Goal: Task Accomplishment & Management: Complete application form

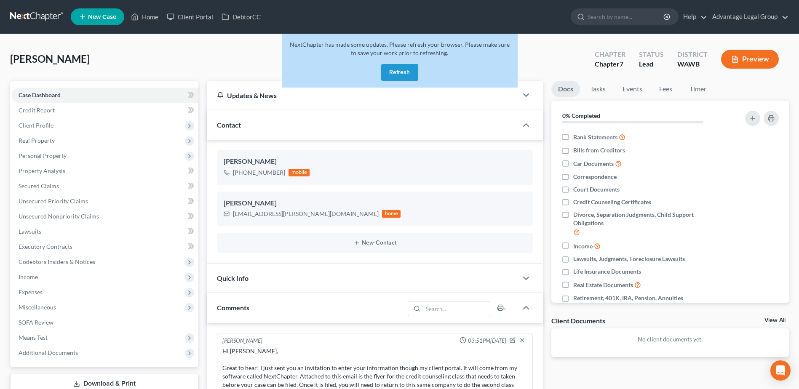
drag, startPoint x: 391, startPoint y: 75, endPoint x: 382, endPoint y: 76, distance: 8.5
click at [390, 75] on button "Refresh" at bounding box center [399, 72] width 37 height 17
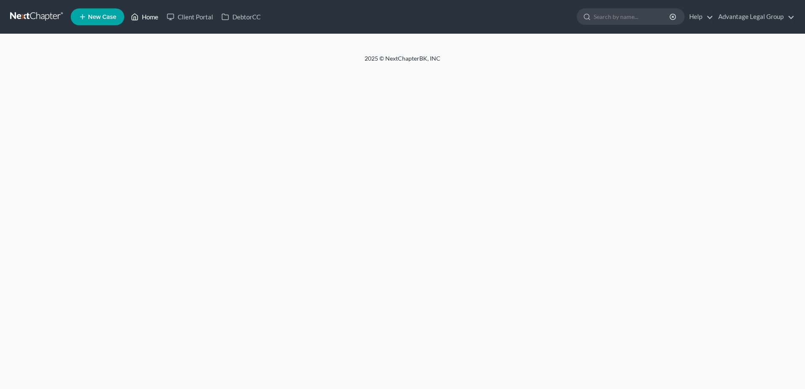
drag, startPoint x: 0, startPoint y: 0, endPoint x: 149, endPoint y: 18, distance: 150.1
click at [149, 18] on link "Home" at bounding box center [145, 16] width 36 height 15
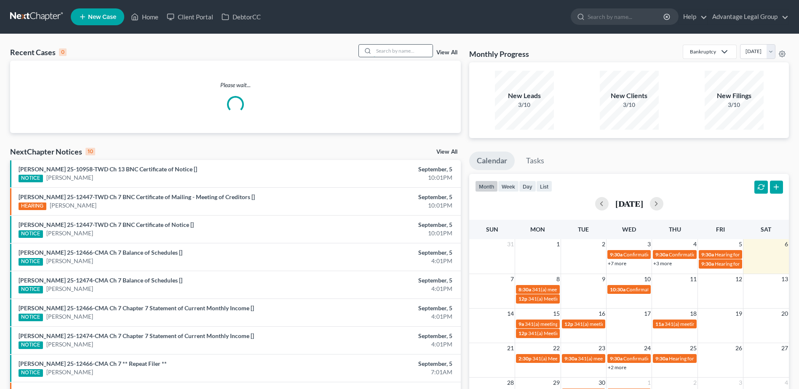
click at [390, 52] on input "search" at bounding box center [402, 51] width 59 height 12
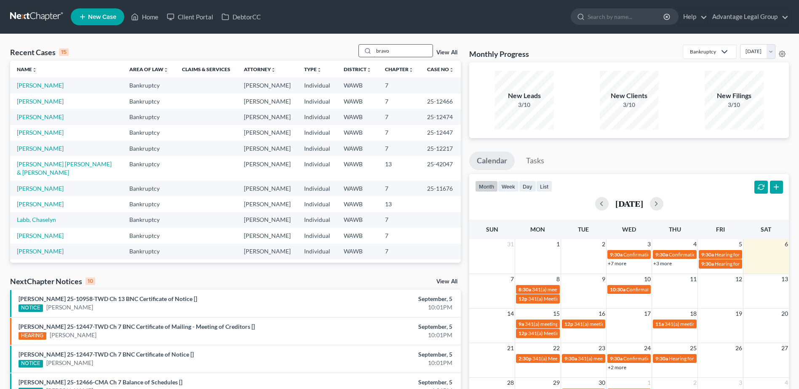
type input "bravo"
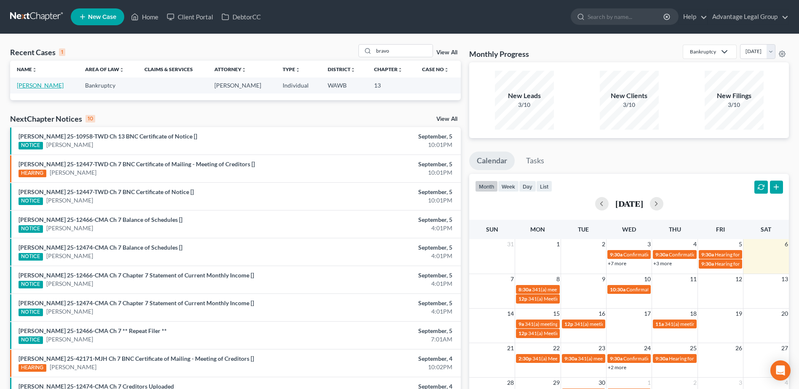
click at [34, 84] on link "Bravo, Juan" at bounding box center [40, 85] width 47 height 7
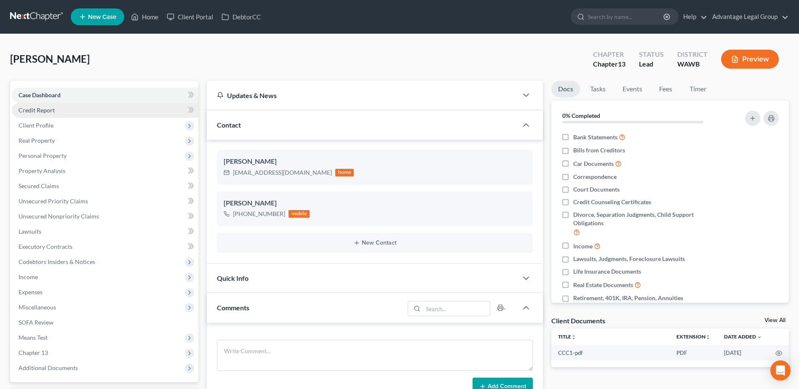
click at [37, 112] on span "Credit Report" at bounding box center [37, 109] width 36 height 7
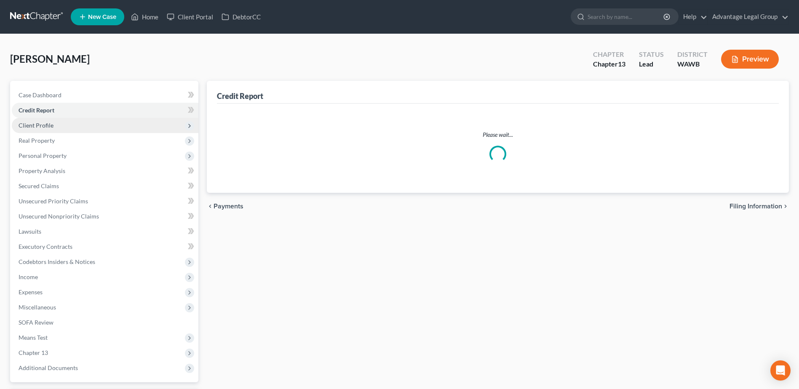
click at [40, 127] on span "Client Profile" at bounding box center [36, 125] width 35 height 7
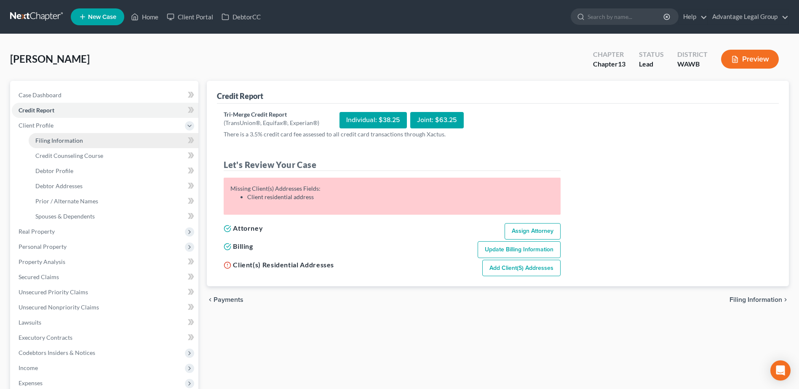
click at [40, 139] on span "Filing Information" at bounding box center [59, 140] width 48 height 7
select select "1"
select select "0"
select select "3"
select select "50"
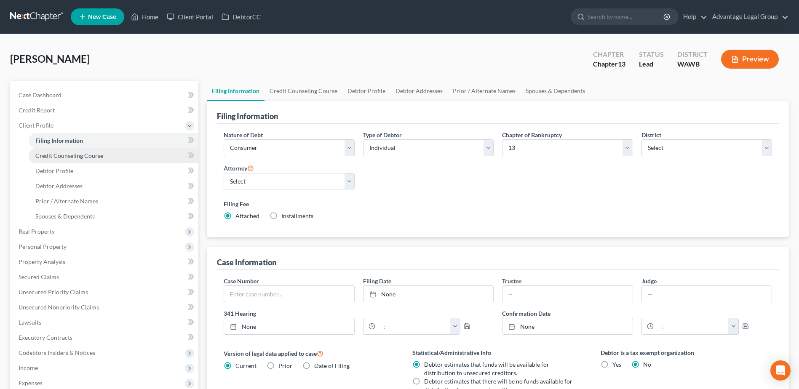
click at [47, 153] on span "Credit Counseling Course" at bounding box center [69, 155] width 68 height 7
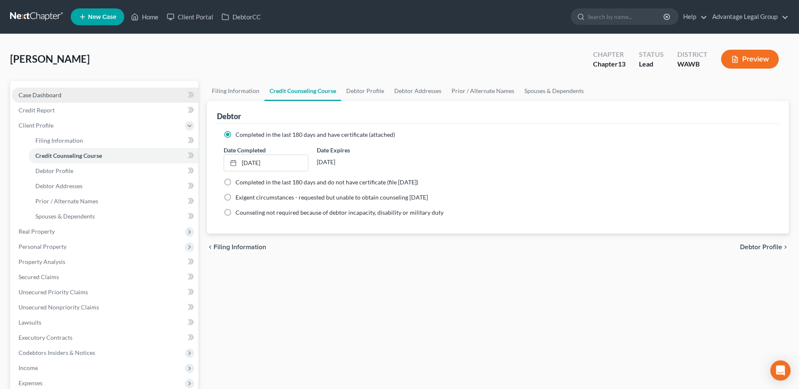
click at [36, 94] on span "Case Dashboard" at bounding box center [40, 94] width 43 height 7
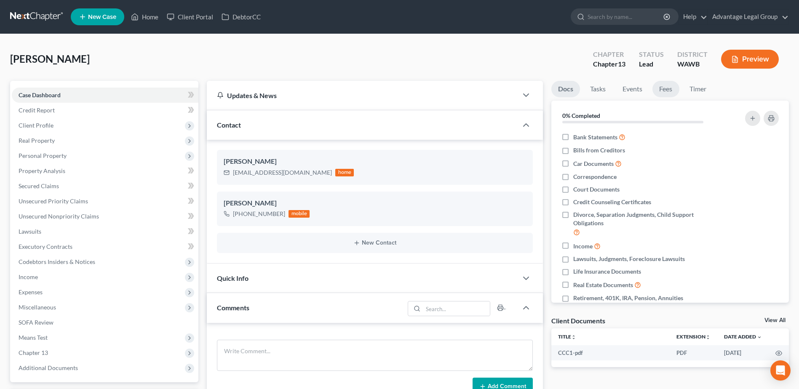
drag, startPoint x: 664, startPoint y: 89, endPoint x: 666, endPoint y: 97, distance: 8.1
click at [664, 89] on link "Fees" at bounding box center [665, 89] width 27 height 16
